Goal: Transaction & Acquisition: Purchase product/service

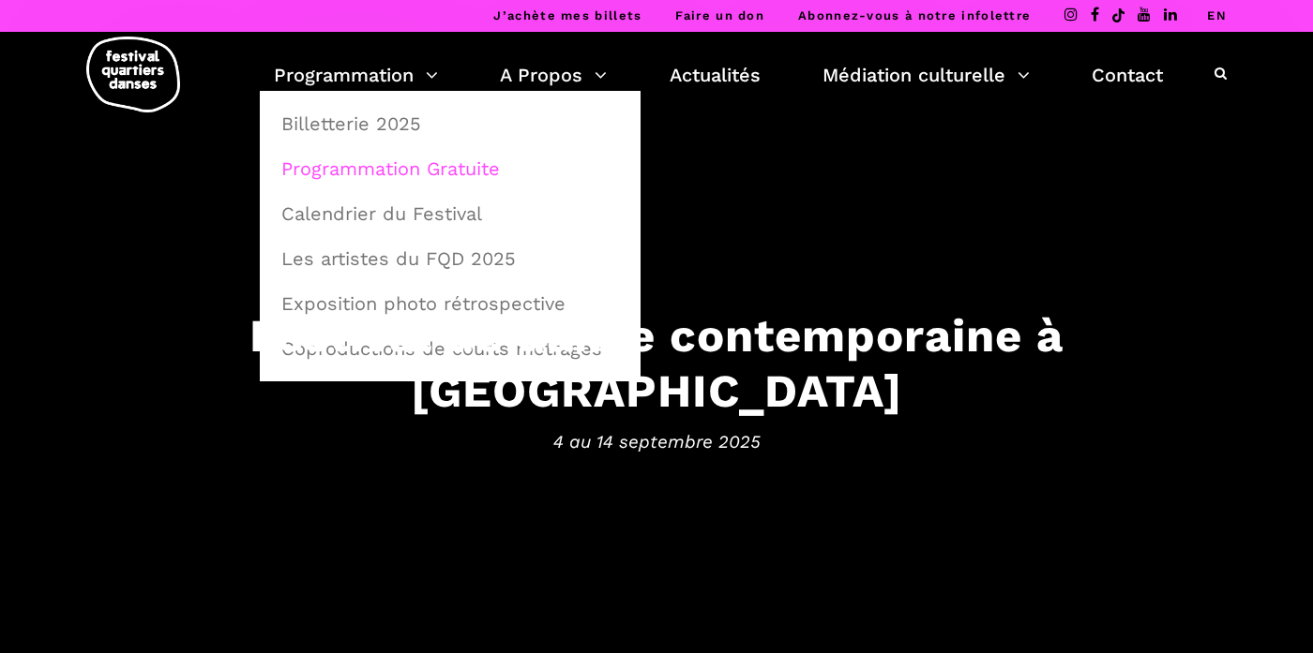
click at [348, 166] on link "Programmation Gratuite" at bounding box center [450, 168] width 360 height 43
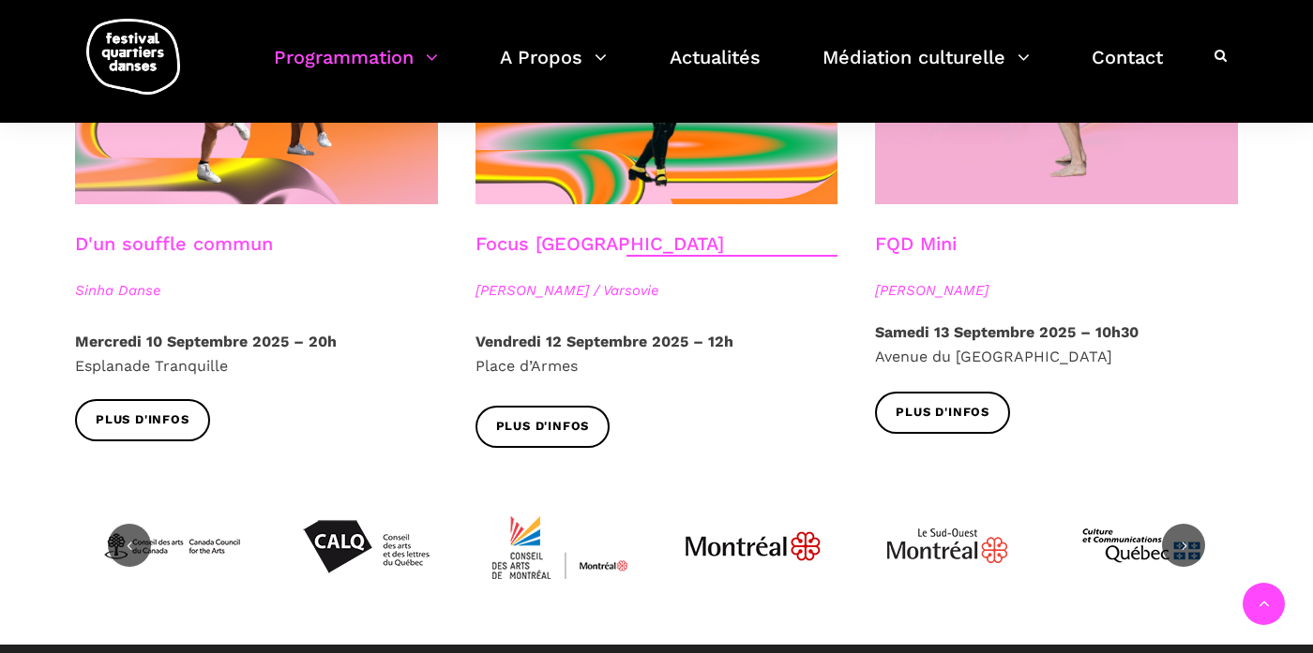
scroll to position [2113, 0]
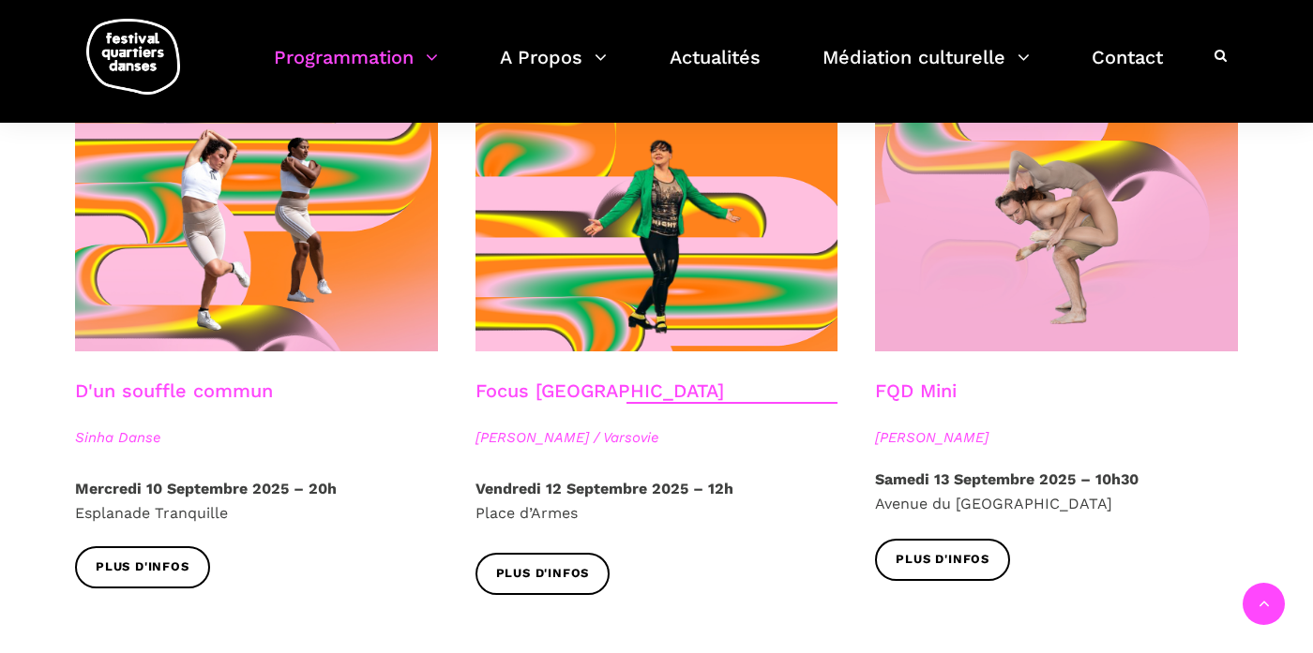
click at [935, 380] on link "FQD Mini" at bounding box center [916, 391] width 82 height 23
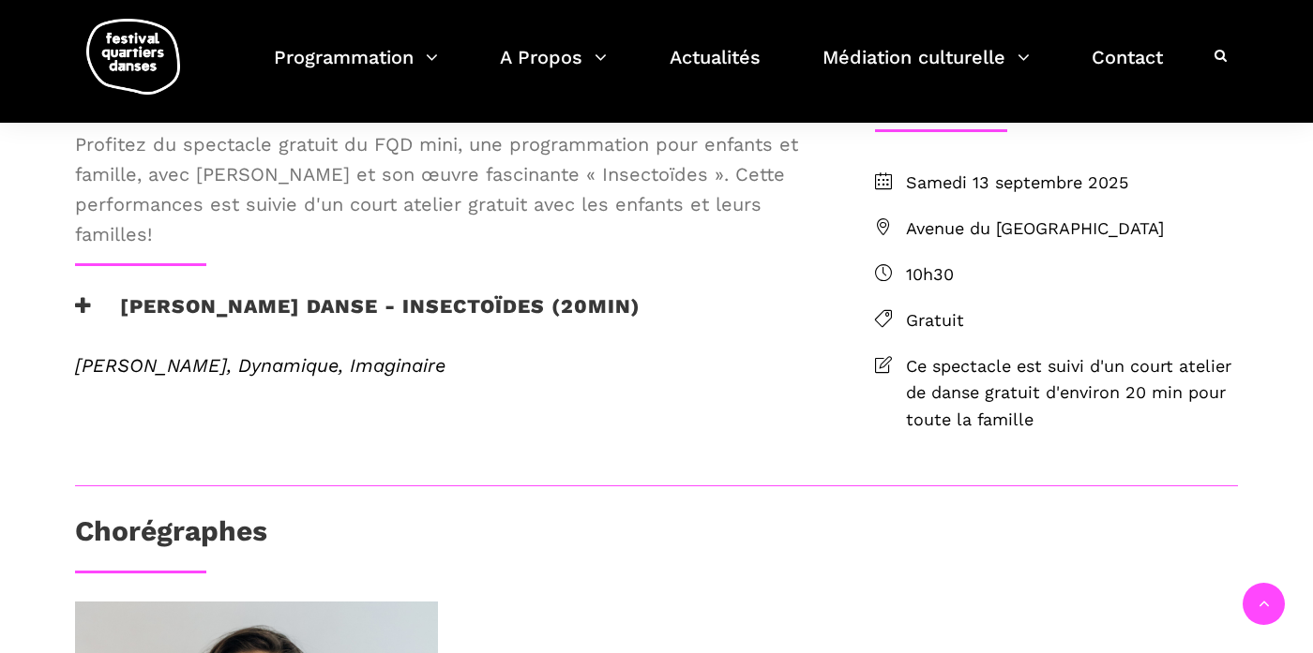
scroll to position [467, 0]
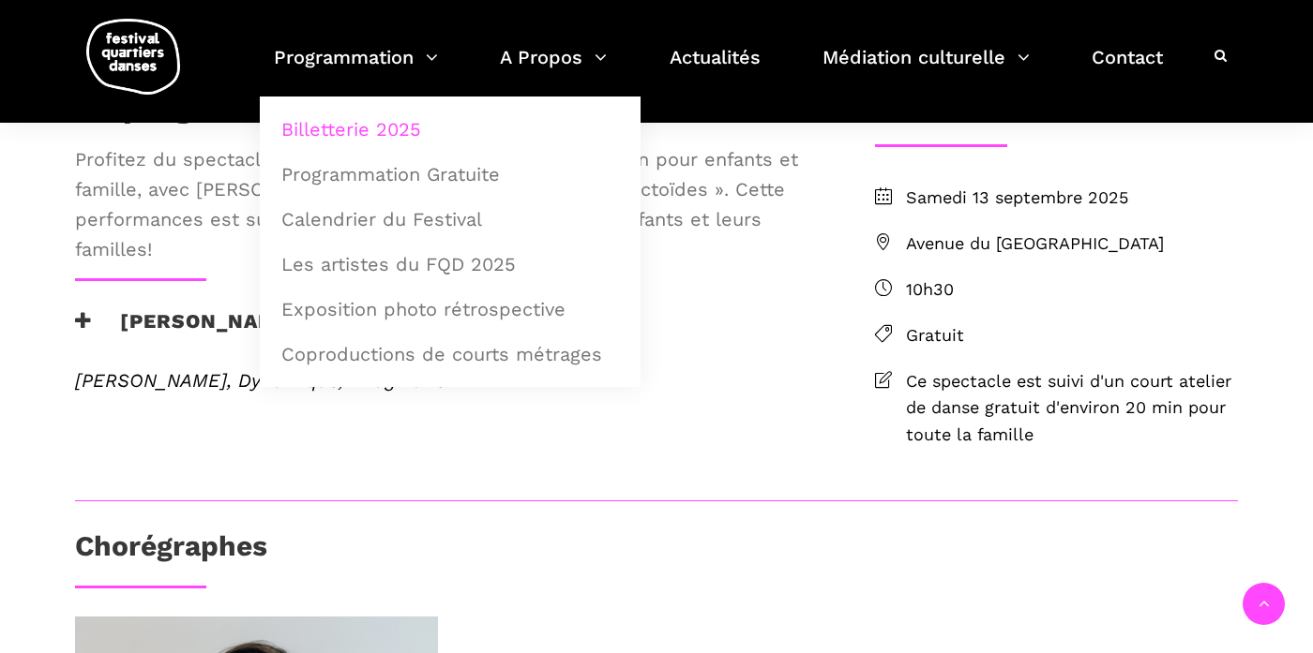
click at [357, 125] on link "Billetterie 2025" at bounding box center [450, 129] width 360 height 43
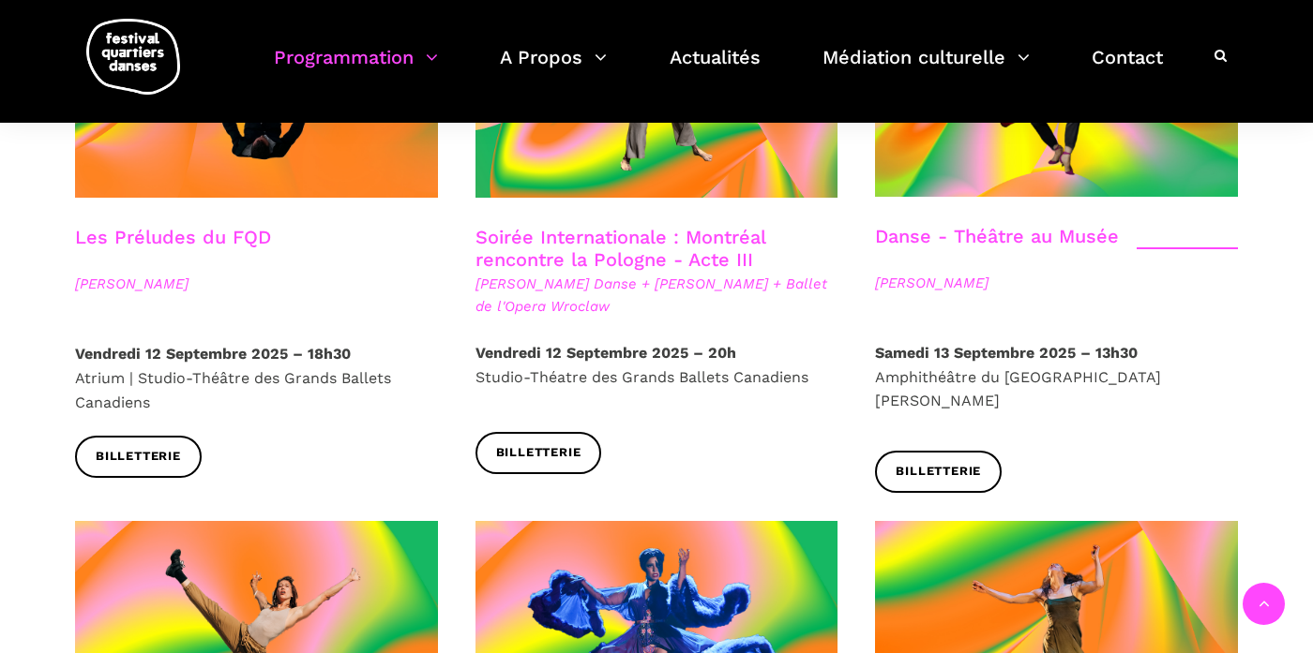
scroll to position [2327, 0]
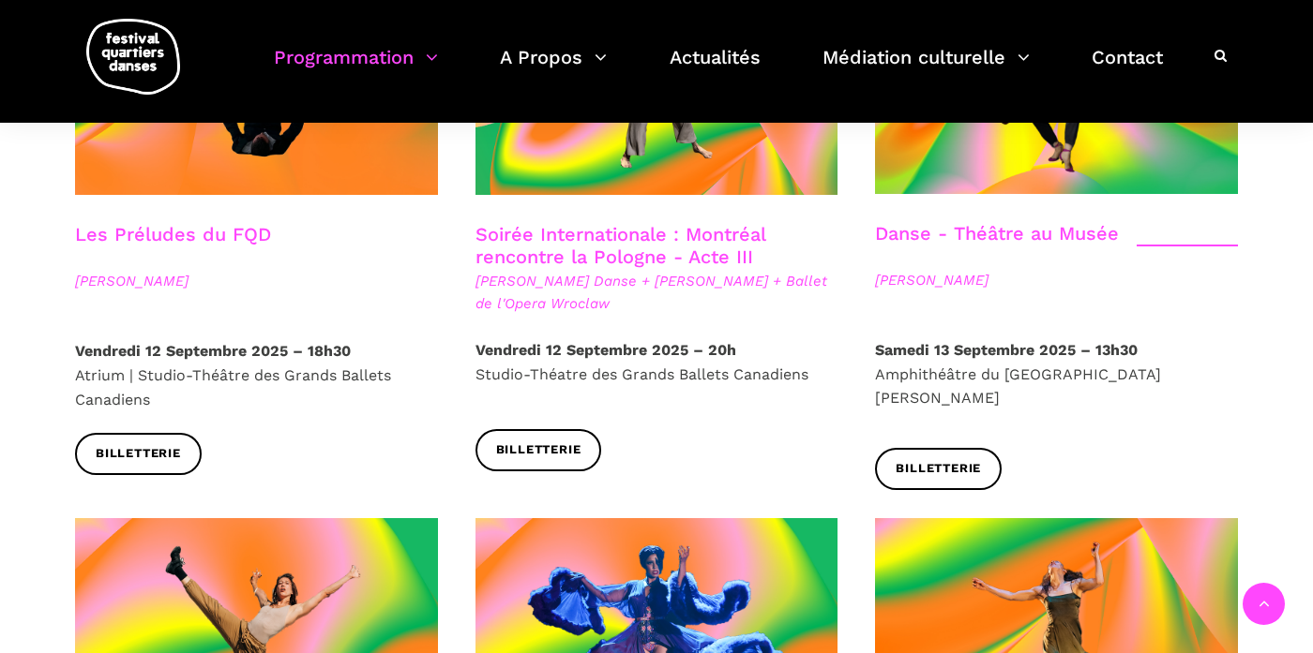
click at [986, 222] on link "Danse - Théâtre au Musée" at bounding box center [997, 233] width 244 height 23
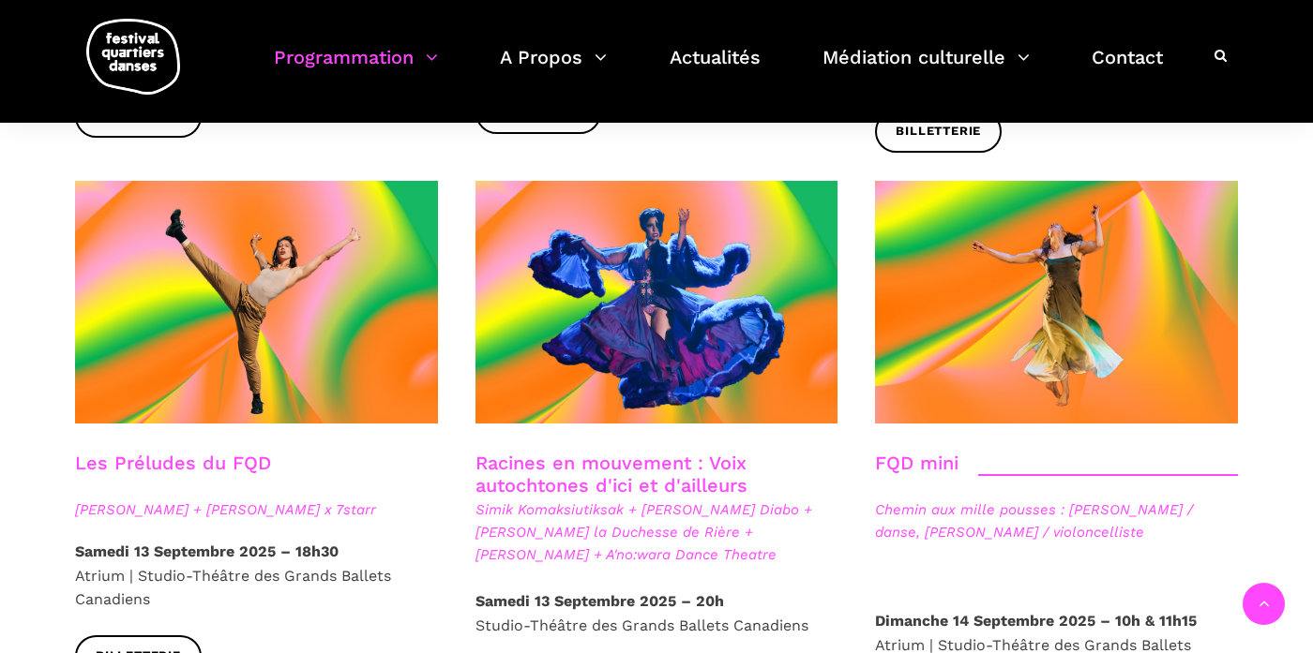
scroll to position [2842, 0]
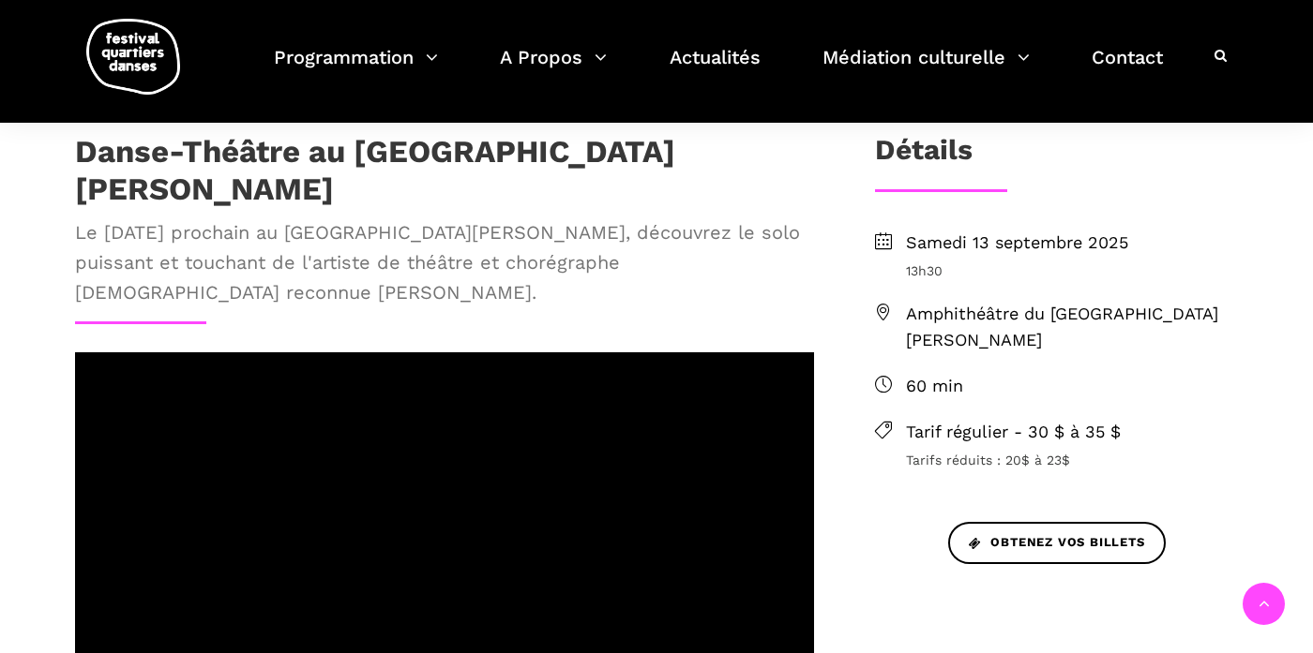
scroll to position [399, 0]
